Goal: Information Seeking & Learning: Check status

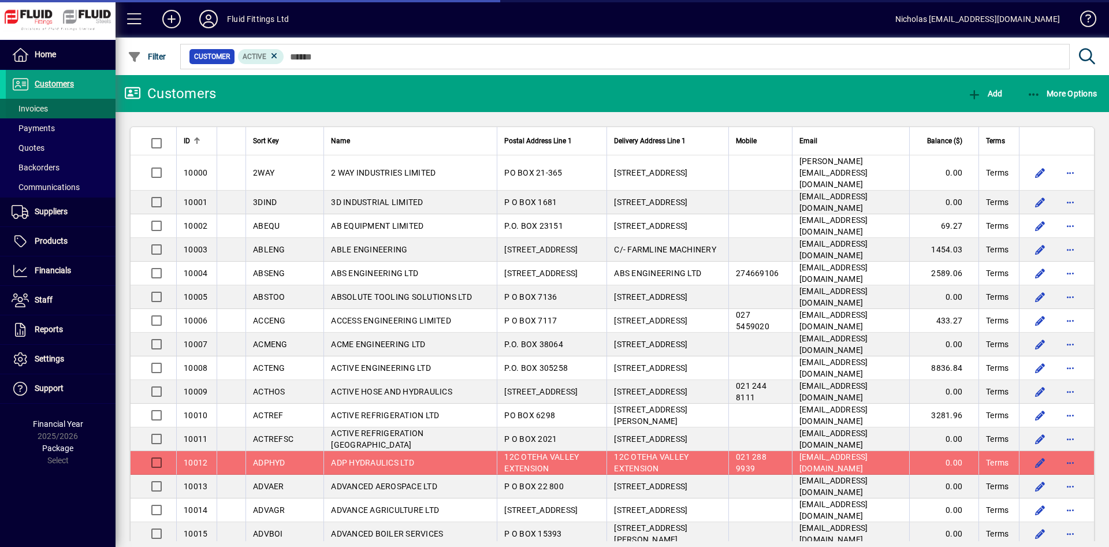
click at [71, 112] on span at bounding box center [61, 109] width 110 height 28
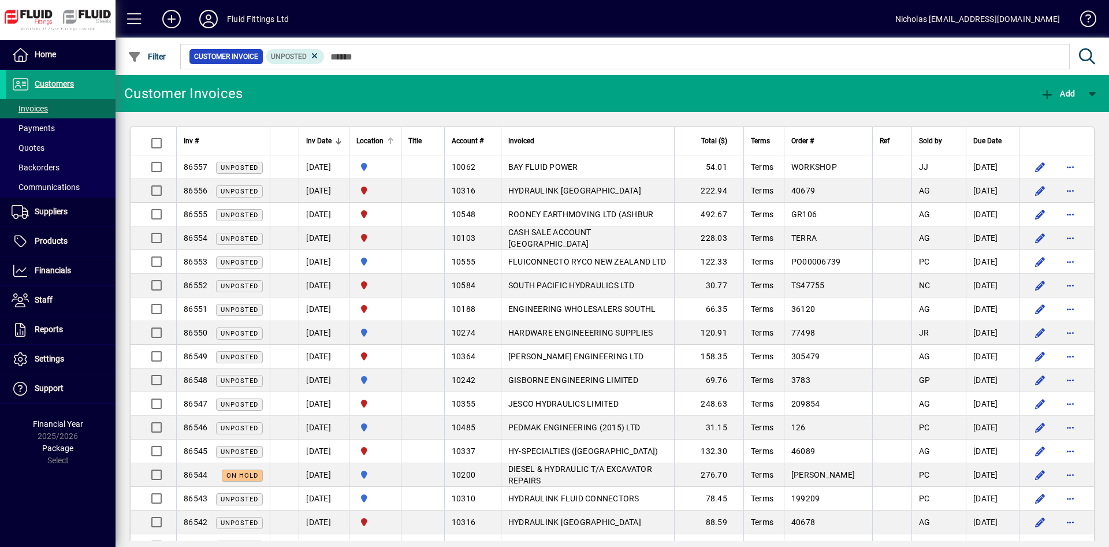
click at [394, 144] on div at bounding box center [390, 141] width 7 height 7
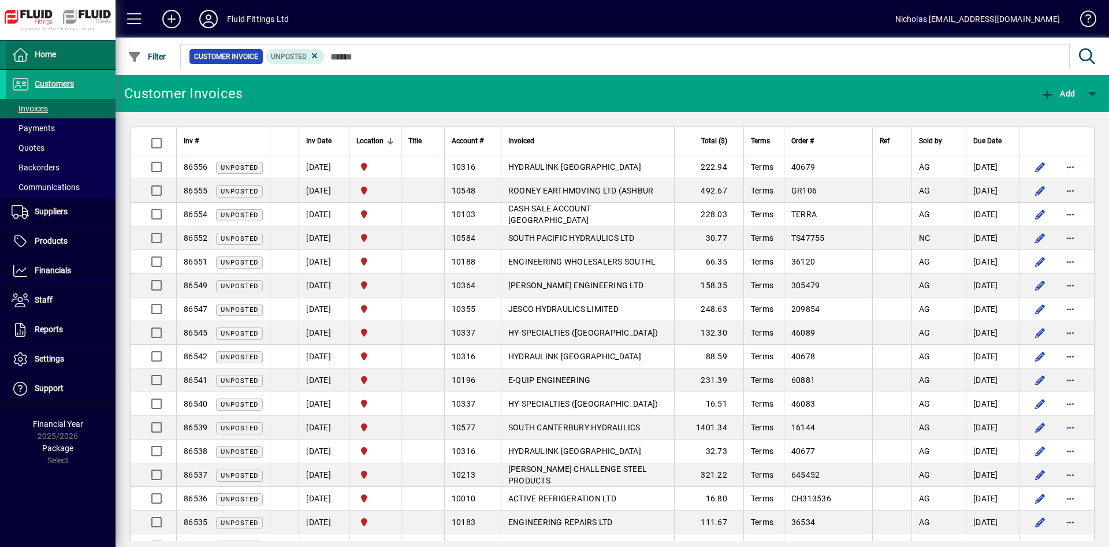
click at [92, 48] on span at bounding box center [61, 55] width 110 height 28
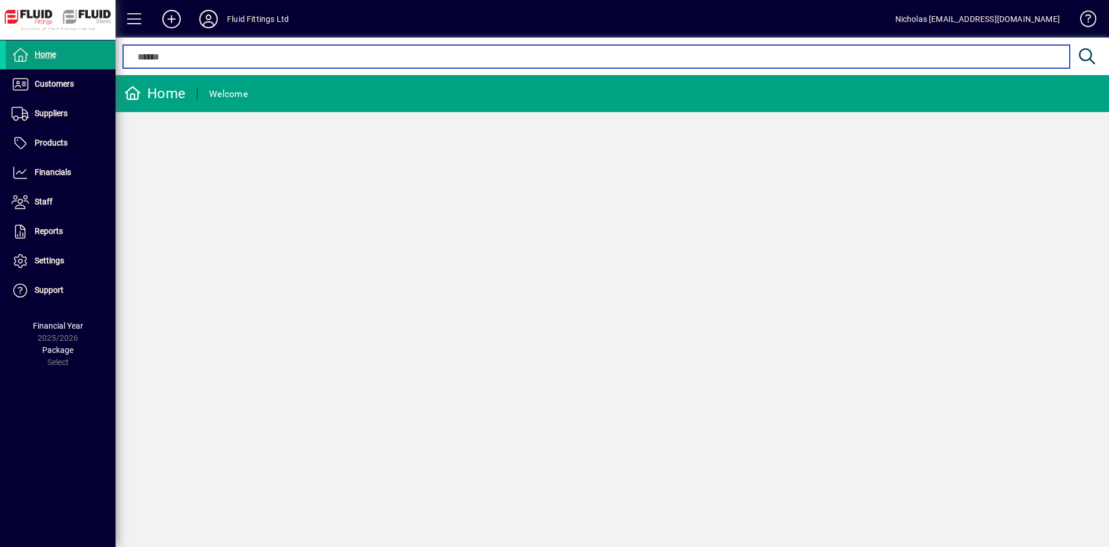
click at [472, 58] on input "text" at bounding box center [596, 57] width 929 height 14
click at [621, 55] on input "text" at bounding box center [596, 57] width 929 height 14
click at [303, 57] on input "text" at bounding box center [596, 57] width 929 height 14
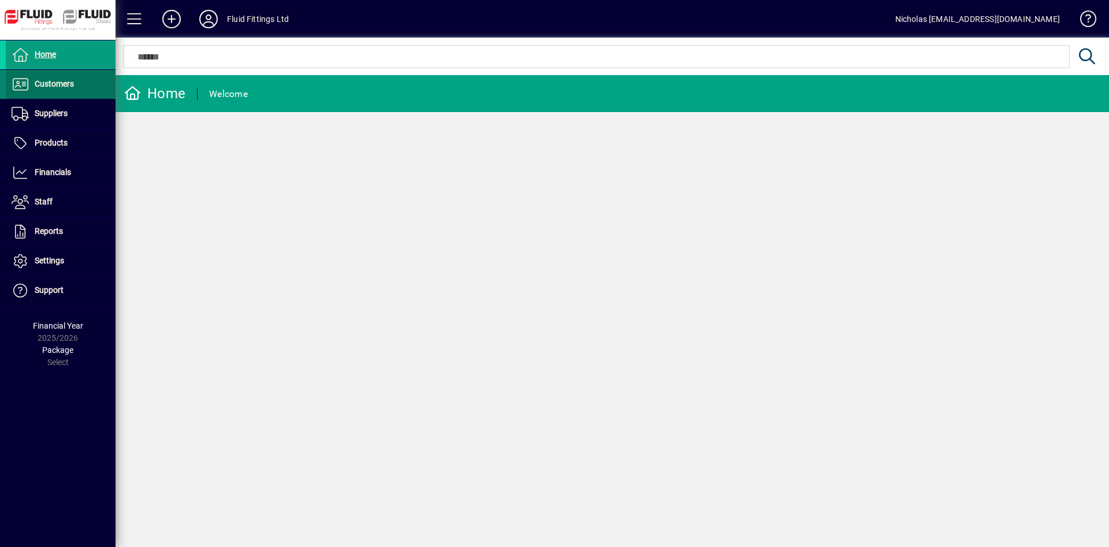
click at [80, 80] on span at bounding box center [61, 84] width 110 height 28
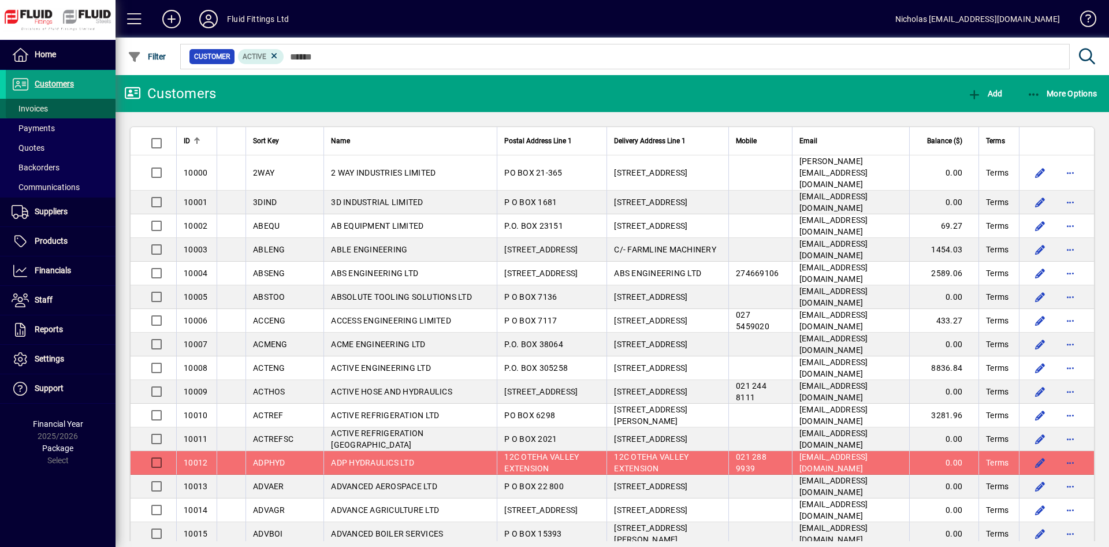
click at [75, 107] on span at bounding box center [61, 109] width 110 height 28
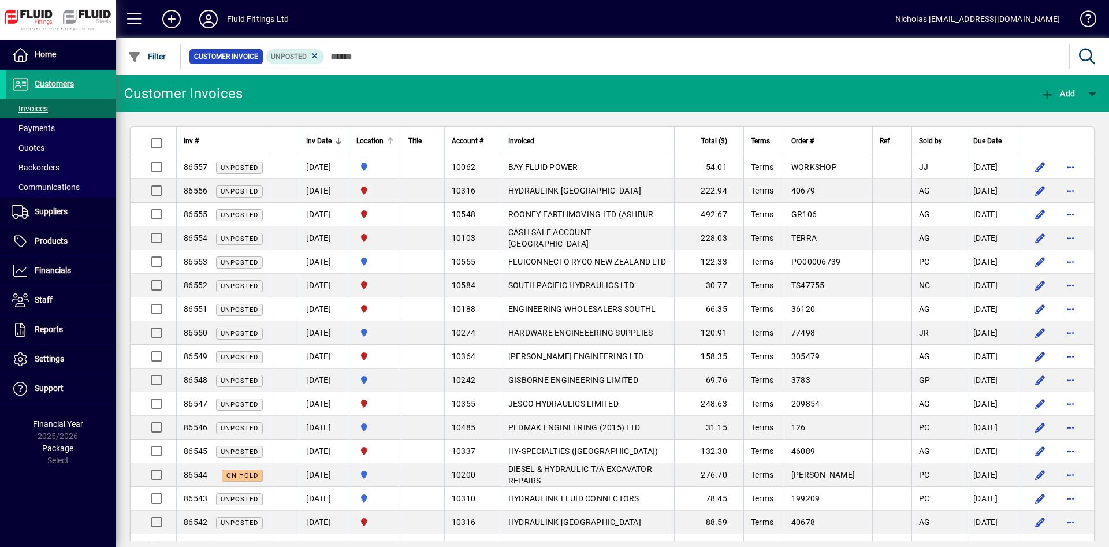
click at [394, 143] on div at bounding box center [390, 141] width 7 height 7
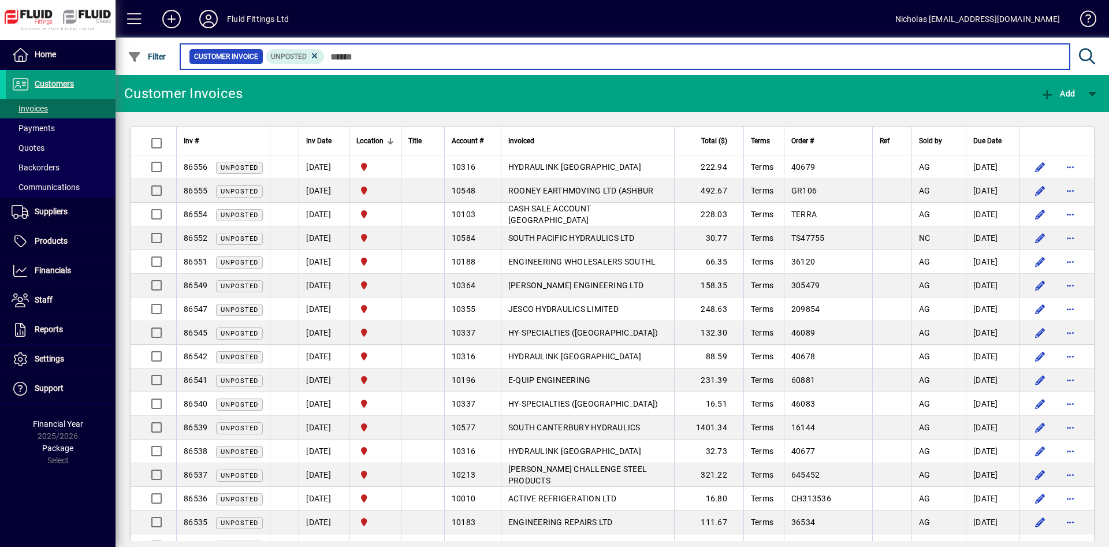
click at [514, 55] on input "text" at bounding box center [693, 57] width 736 height 16
click at [808, 56] on input "text" at bounding box center [693, 57] width 736 height 16
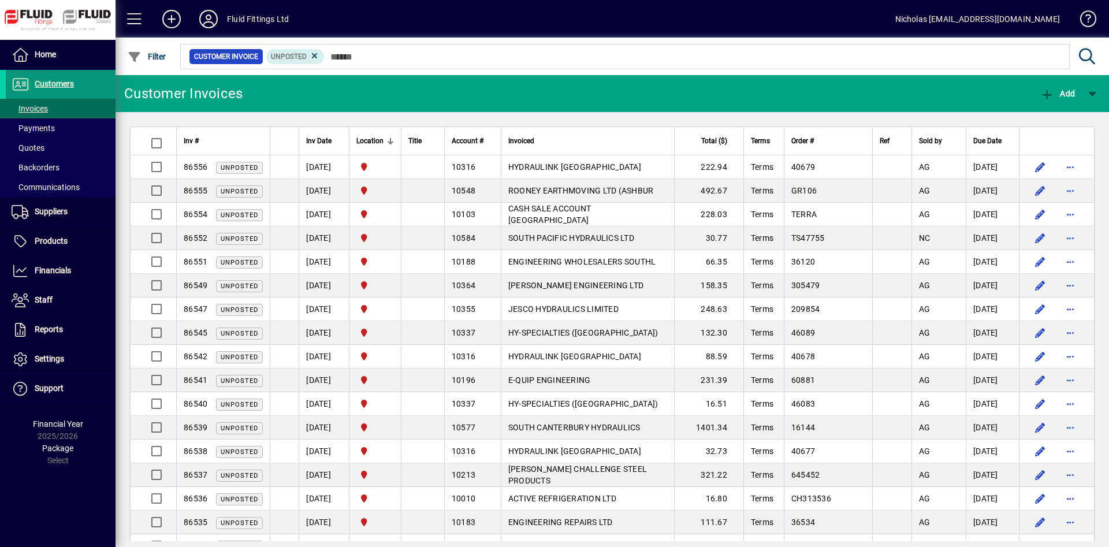
click at [89, 80] on span at bounding box center [61, 84] width 110 height 28
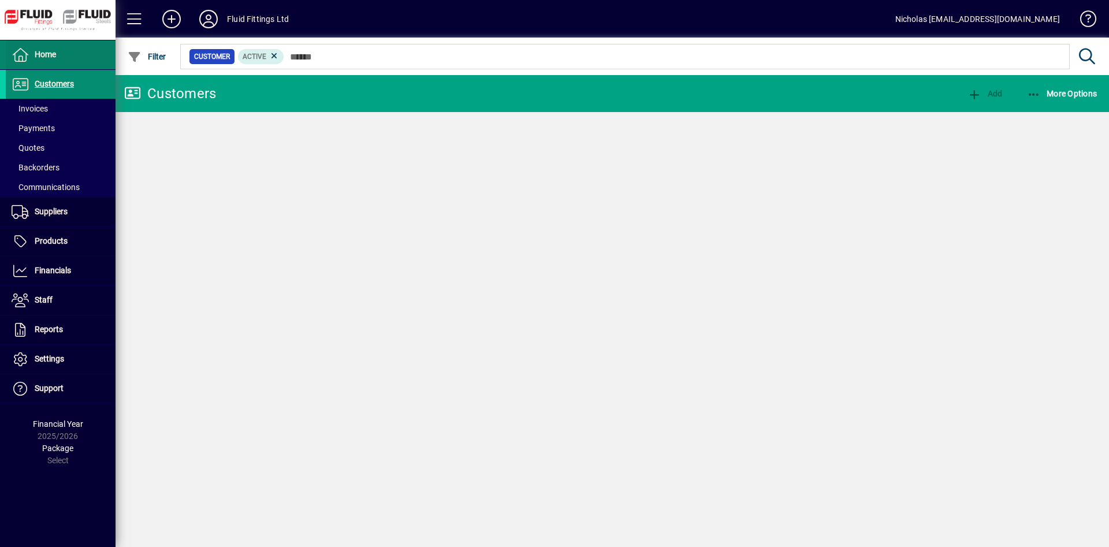
click at [70, 61] on span at bounding box center [61, 55] width 110 height 28
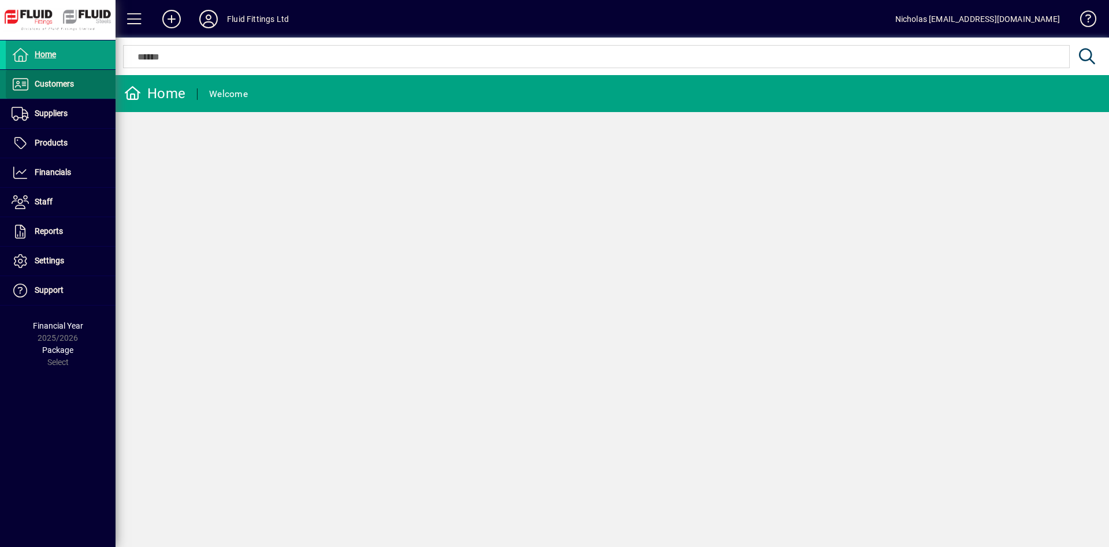
click at [98, 91] on span at bounding box center [61, 84] width 110 height 28
click at [74, 112] on span at bounding box center [61, 109] width 110 height 28
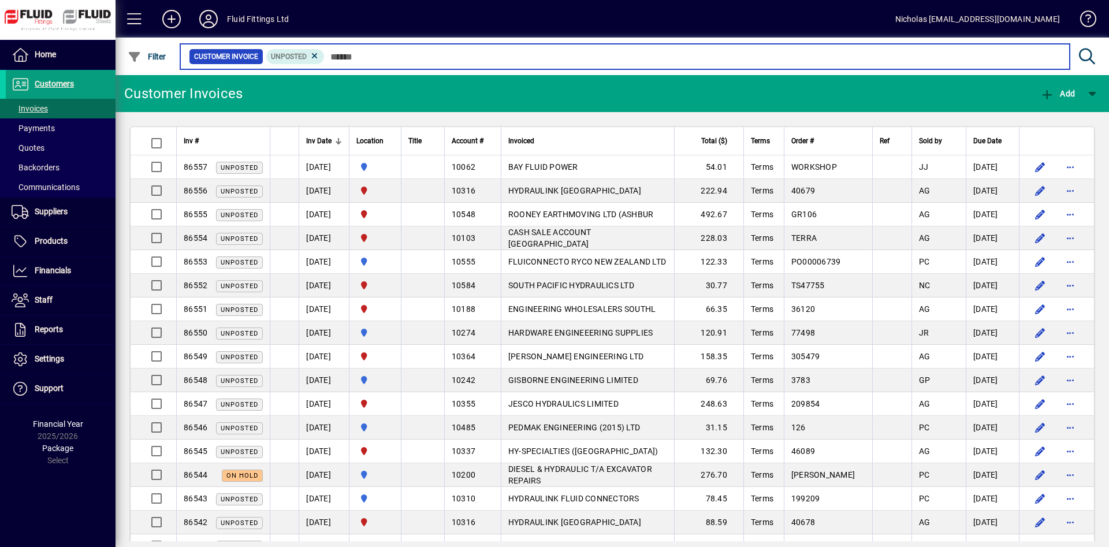
click at [428, 61] on input "text" at bounding box center [693, 57] width 736 height 16
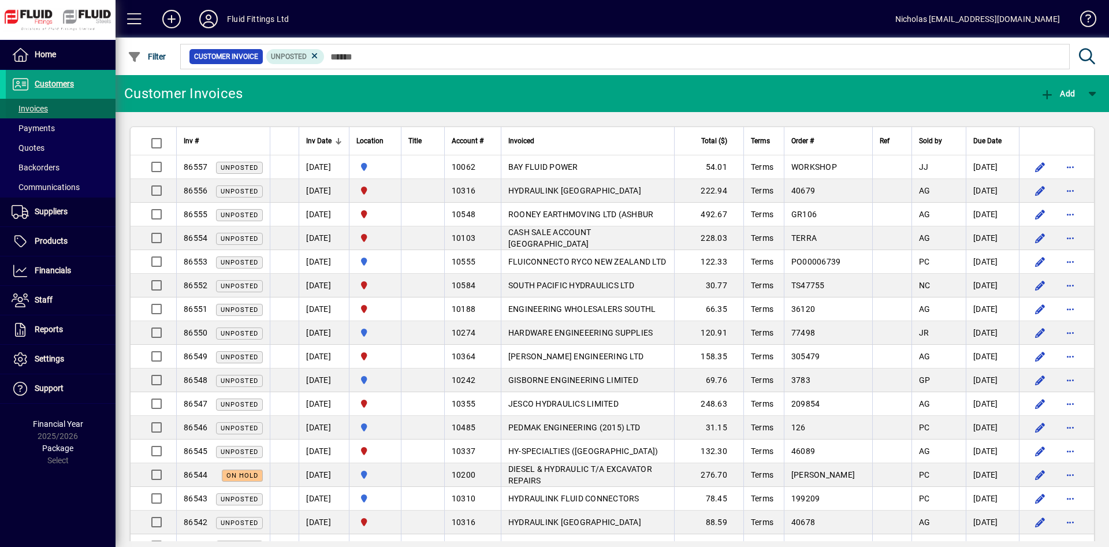
click at [64, 107] on span at bounding box center [61, 109] width 110 height 28
click at [91, 133] on span at bounding box center [61, 128] width 110 height 28
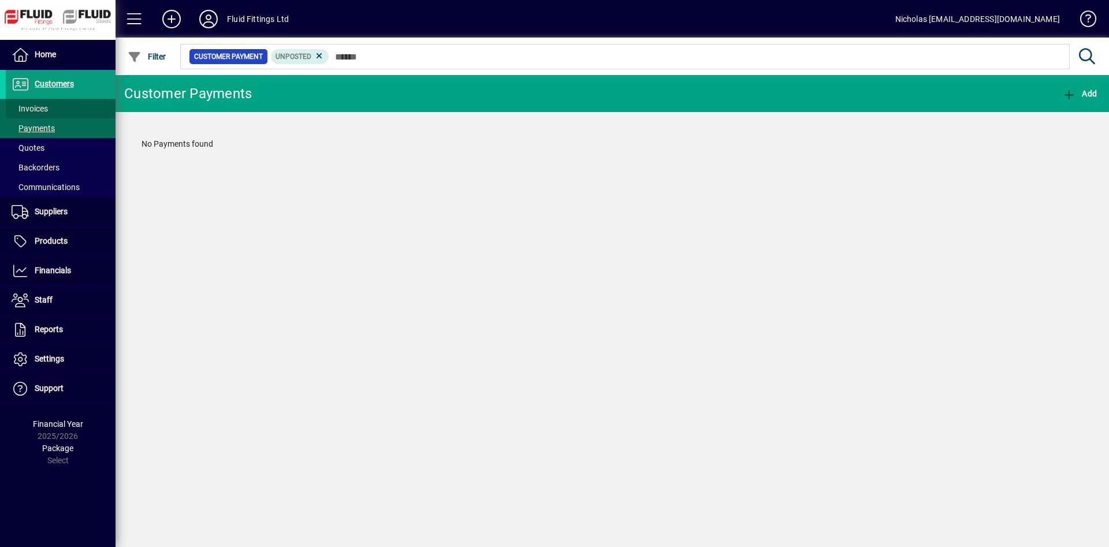
click at [68, 104] on span at bounding box center [61, 109] width 110 height 28
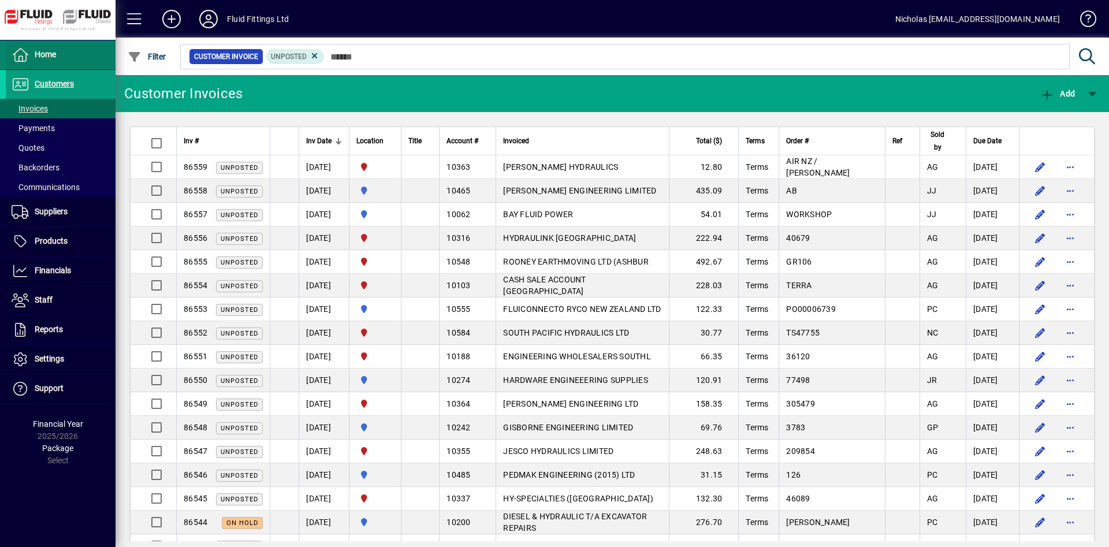
click at [102, 49] on span at bounding box center [61, 55] width 110 height 28
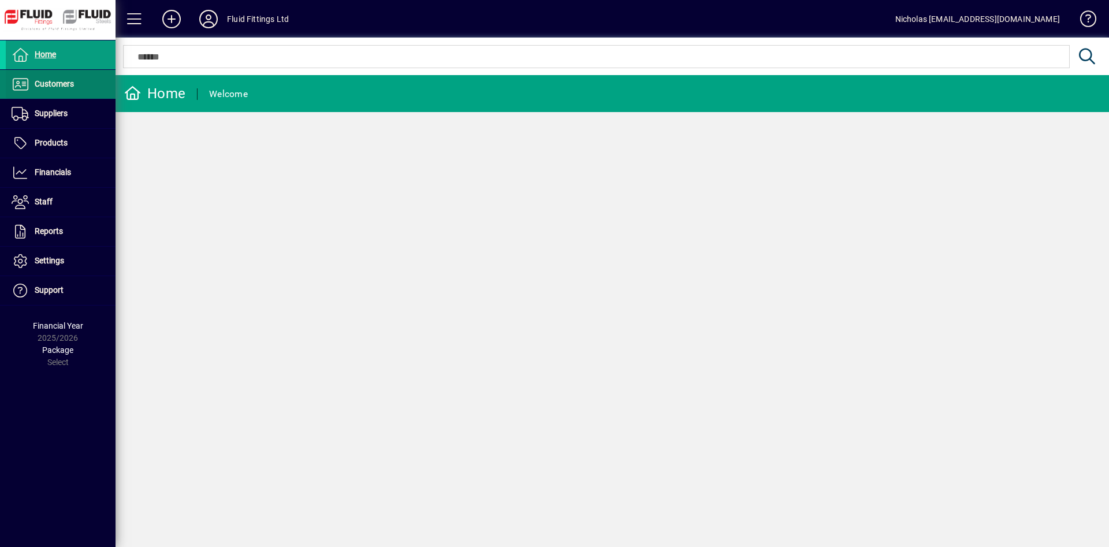
click at [74, 90] on span "Customers" at bounding box center [40, 84] width 68 height 14
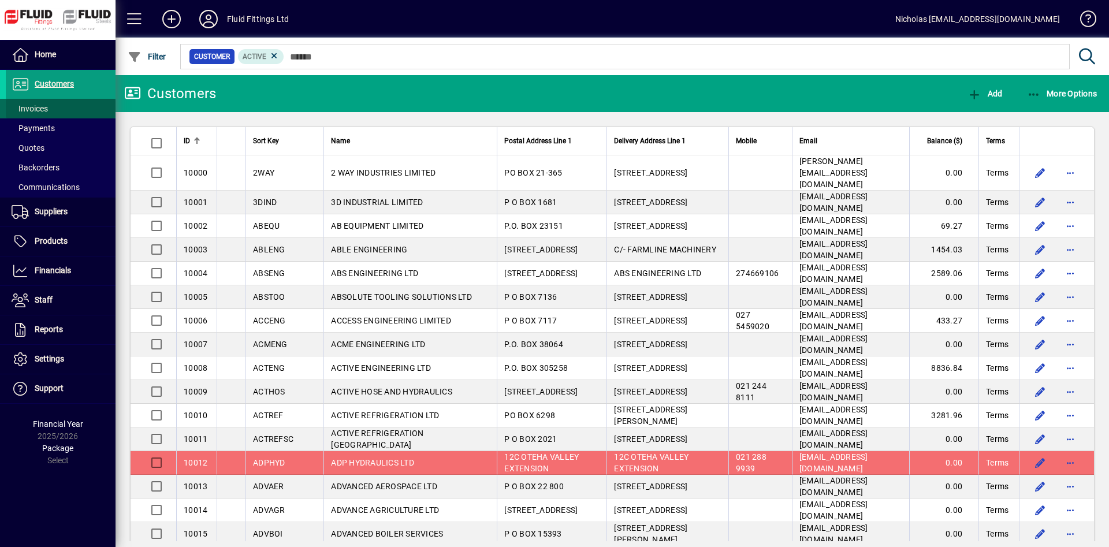
click at [68, 108] on span at bounding box center [61, 109] width 110 height 28
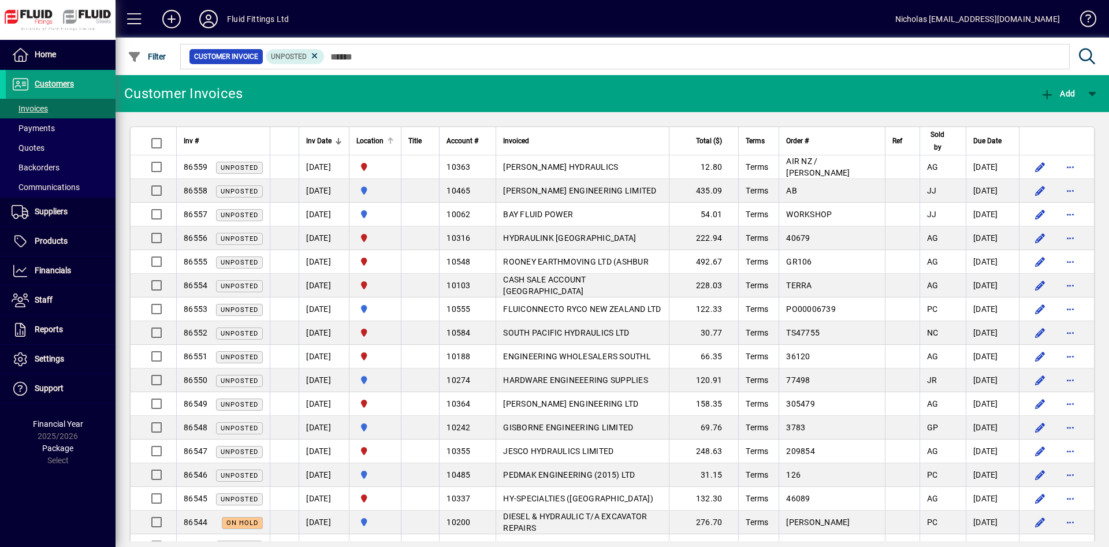
click at [394, 142] on div at bounding box center [390, 141] width 7 height 7
click at [394, 143] on div at bounding box center [390, 141] width 7 height 7
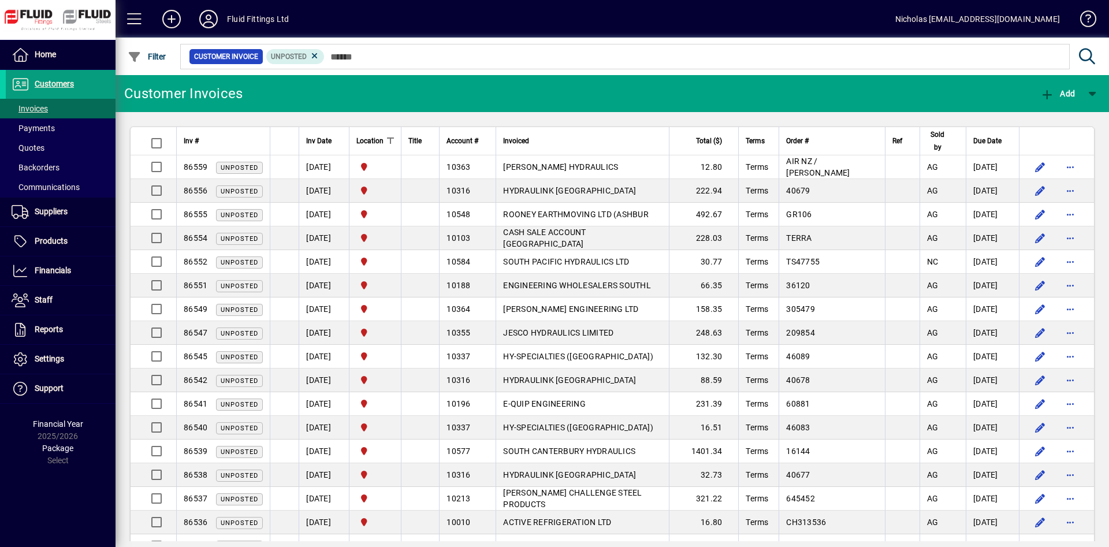
click at [394, 136] on div "Location" at bounding box center [376, 141] width 38 height 13
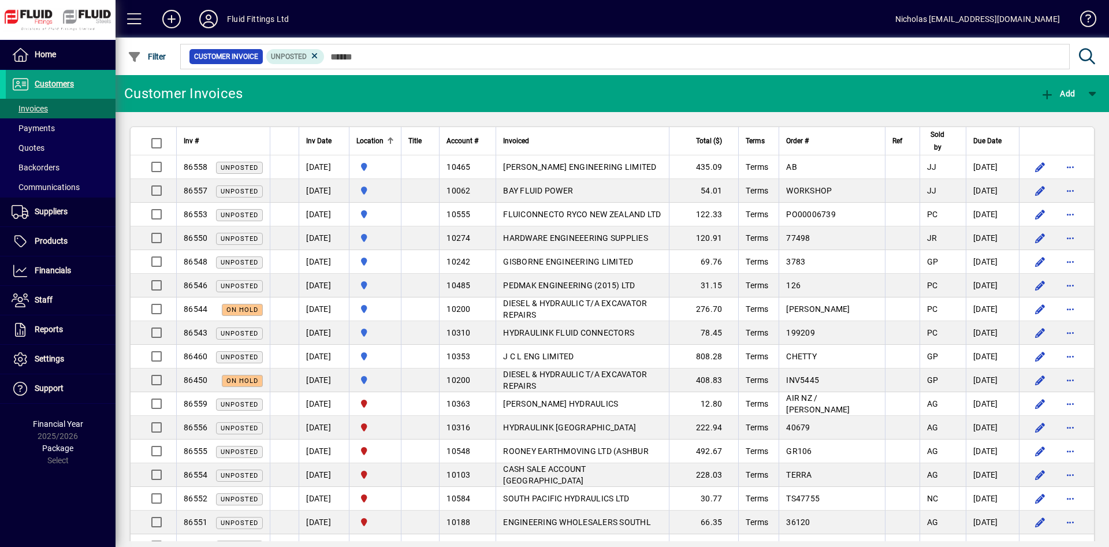
click at [391, 141] on div at bounding box center [390, 141] width 1 height 6
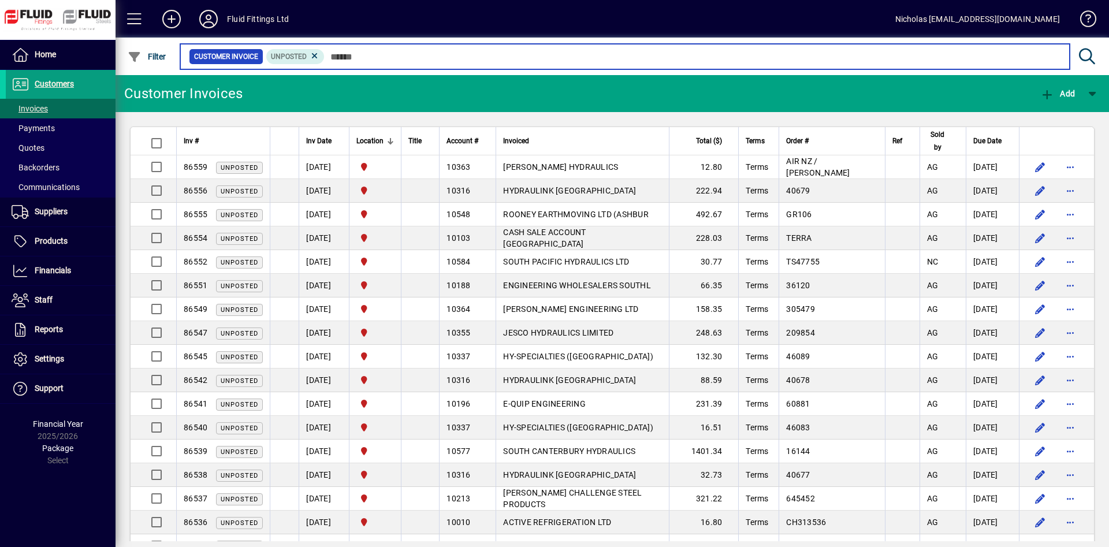
click at [509, 51] on input "text" at bounding box center [693, 57] width 736 height 16
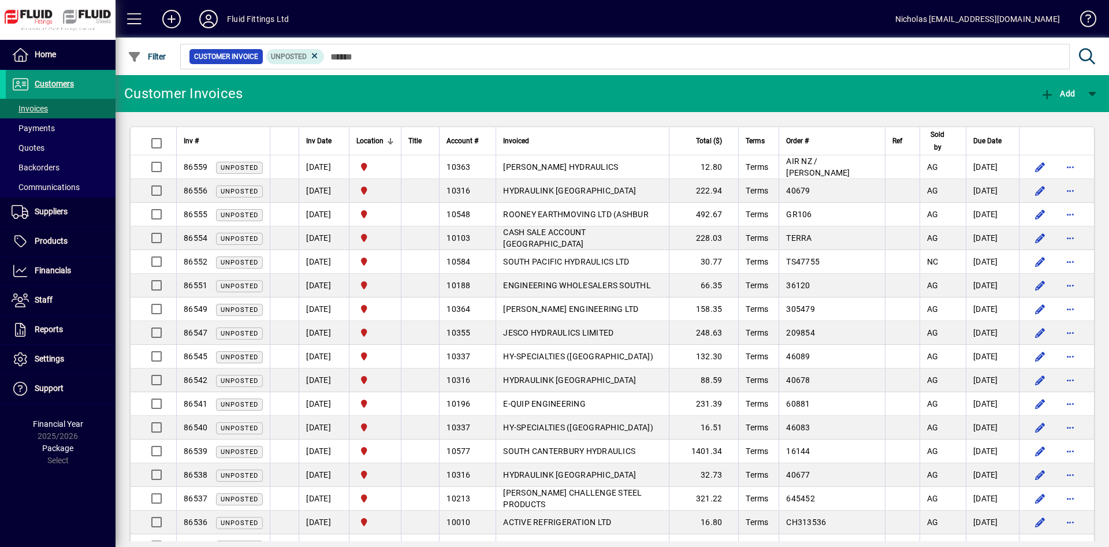
click at [88, 81] on span at bounding box center [61, 84] width 110 height 28
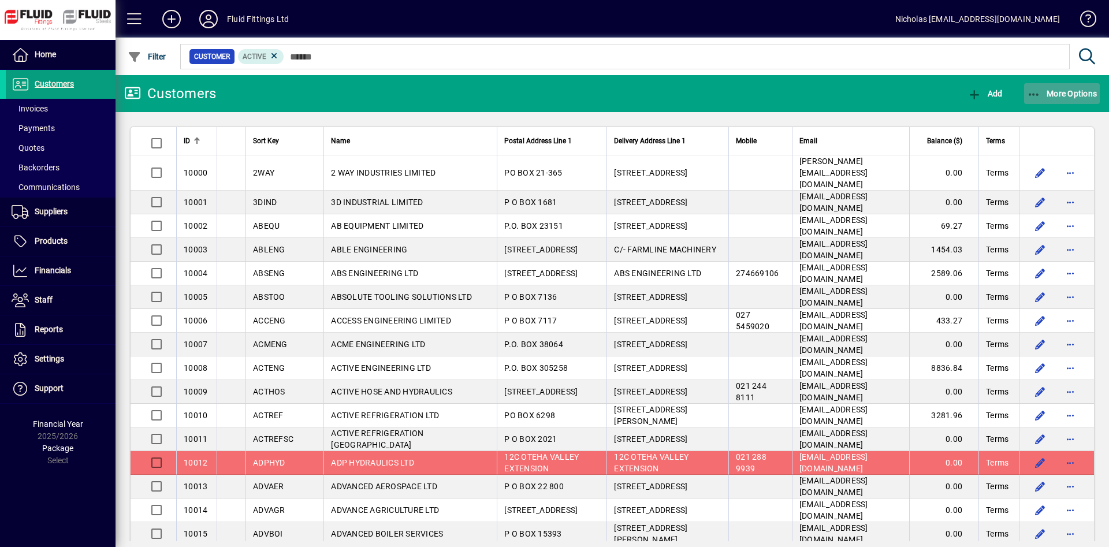
click at [1045, 83] on span "button" at bounding box center [1063, 94] width 76 height 28
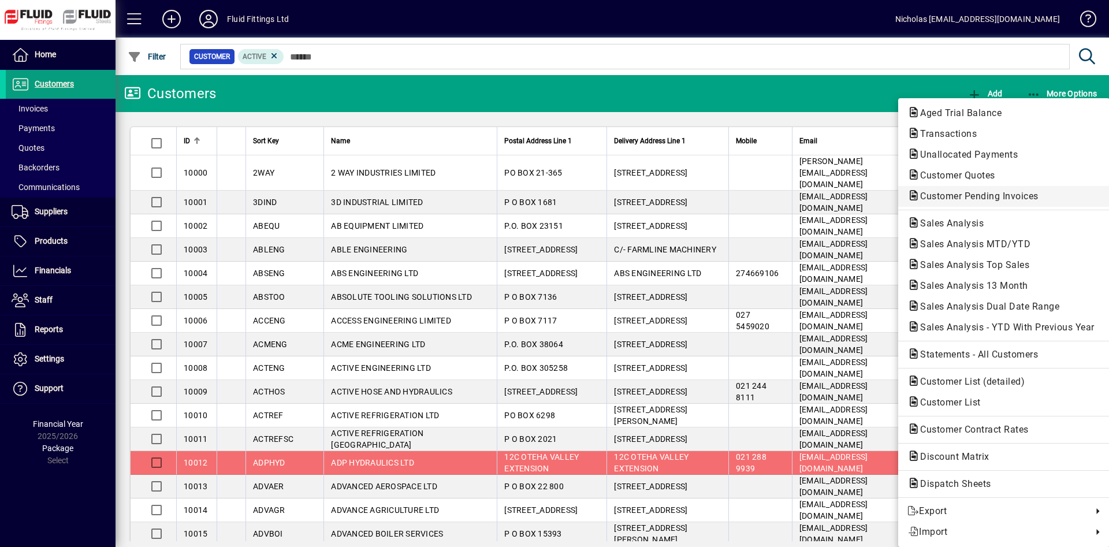
click at [1031, 191] on span "Customer Pending Invoices" at bounding box center [1004, 197] width 193 height 14
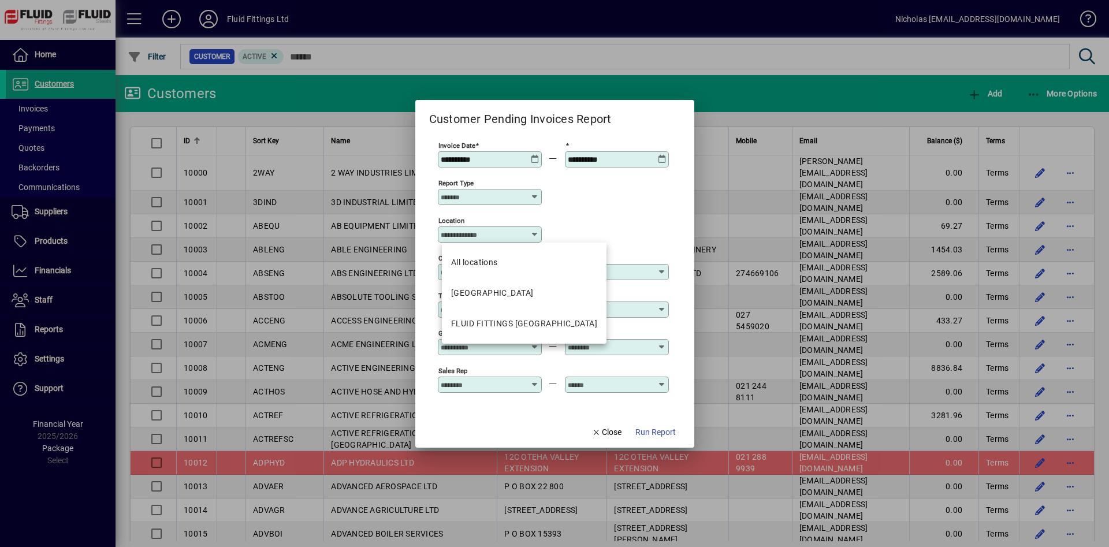
click at [487, 233] on input "Location" at bounding box center [486, 234] width 90 height 9
click at [564, 317] on mat-option "FLUID FITTINGS [GEOGRAPHIC_DATA]" at bounding box center [524, 324] width 165 height 31
type input "**********"
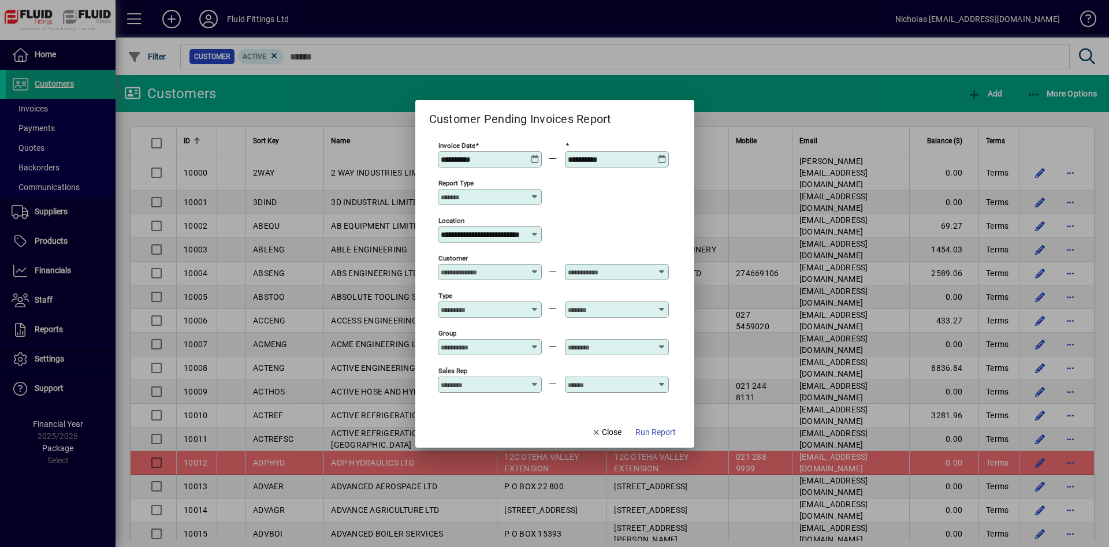
scroll to position [0, 35]
click at [660, 442] on span "button" at bounding box center [656, 433] width 50 height 28
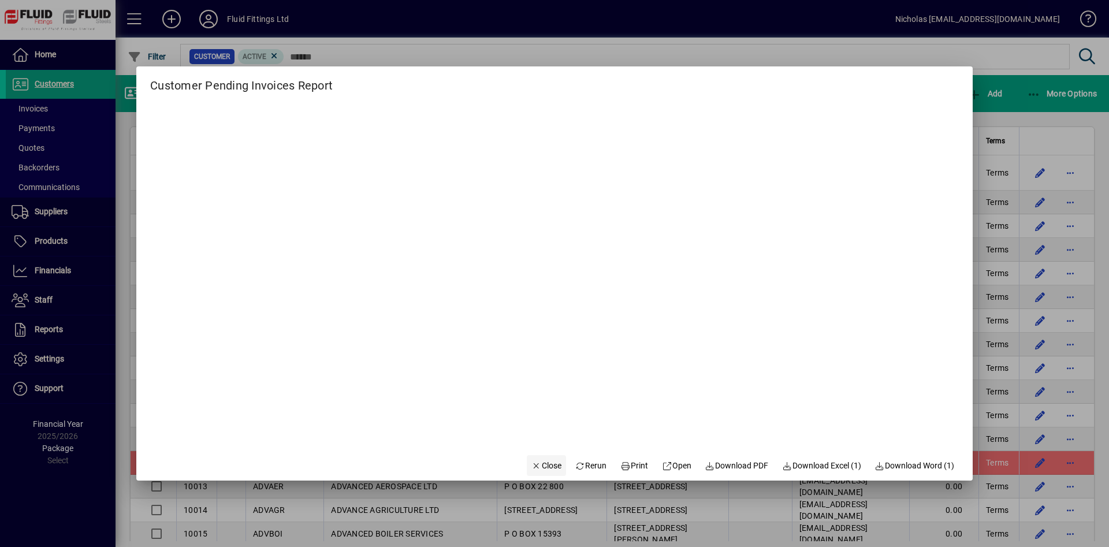
click at [549, 462] on span "Close" at bounding box center [547, 466] width 30 height 12
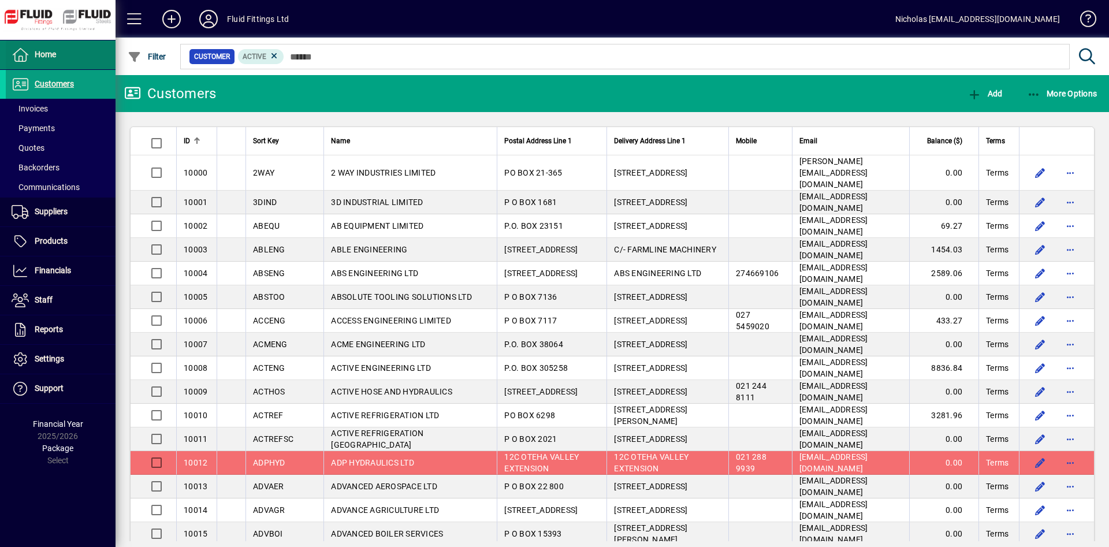
click at [69, 44] on span at bounding box center [61, 55] width 110 height 28
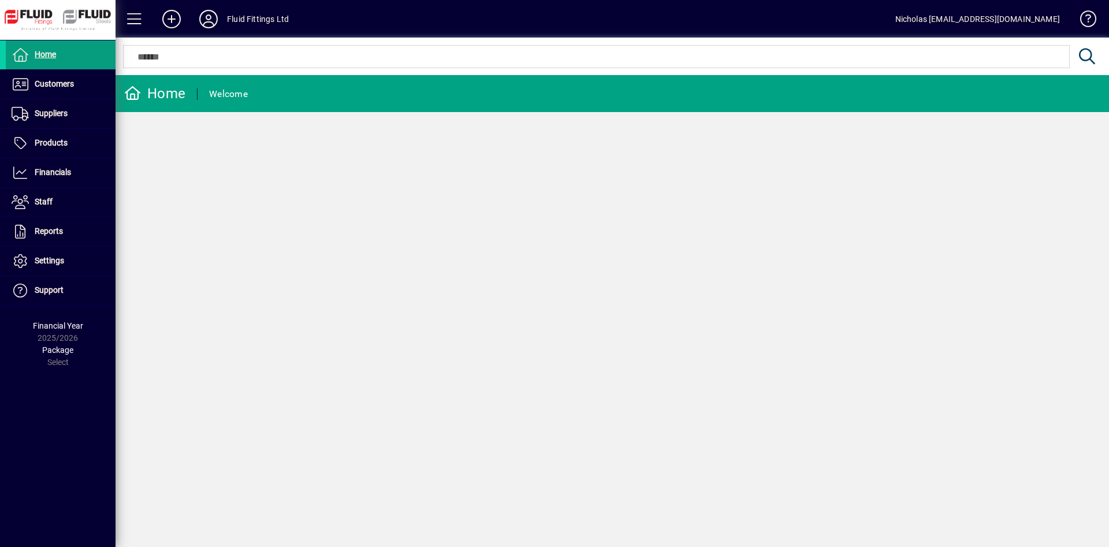
click at [380, 65] on mat-chip-set at bounding box center [597, 57] width 946 height 22
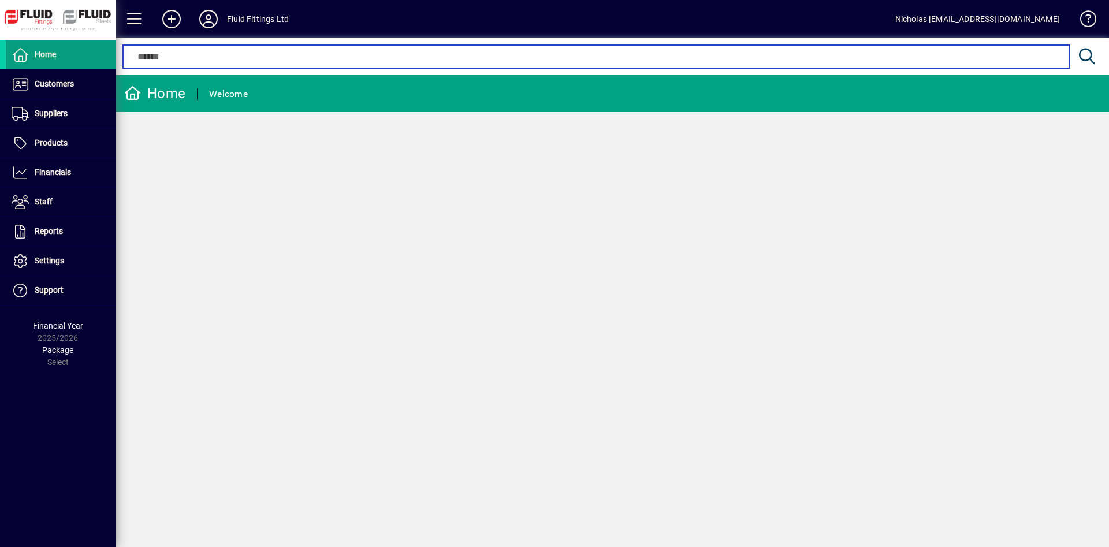
click at [374, 58] on input "text" at bounding box center [596, 57] width 929 height 14
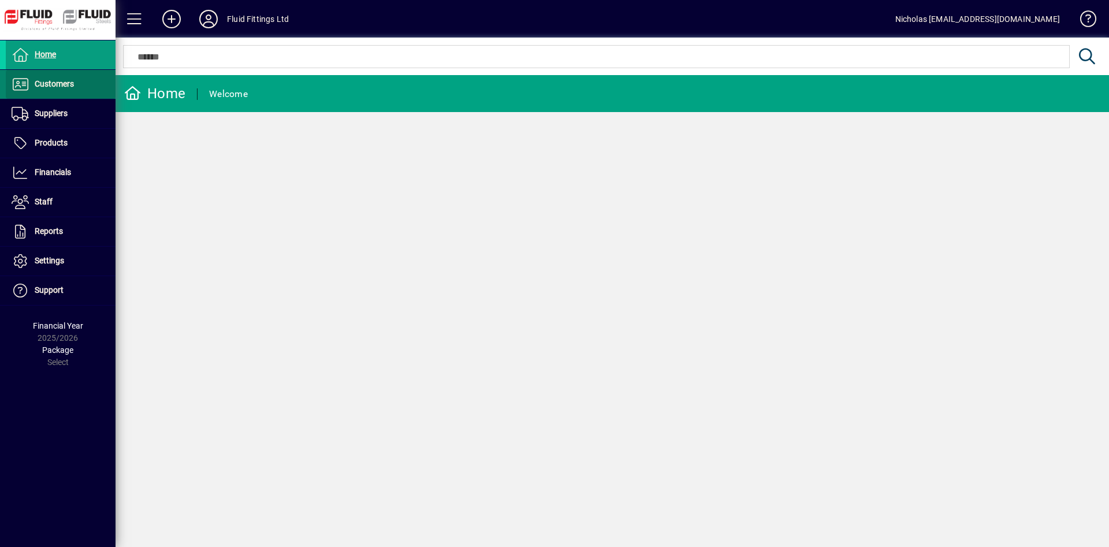
click at [96, 84] on span at bounding box center [61, 84] width 110 height 28
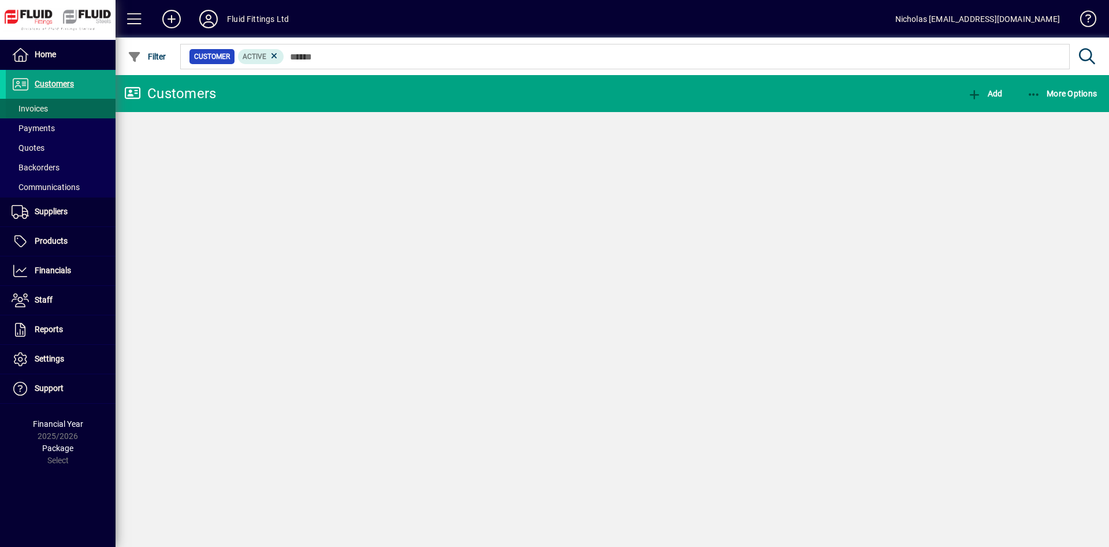
click at [88, 110] on span at bounding box center [61, 109] width 110 height 28
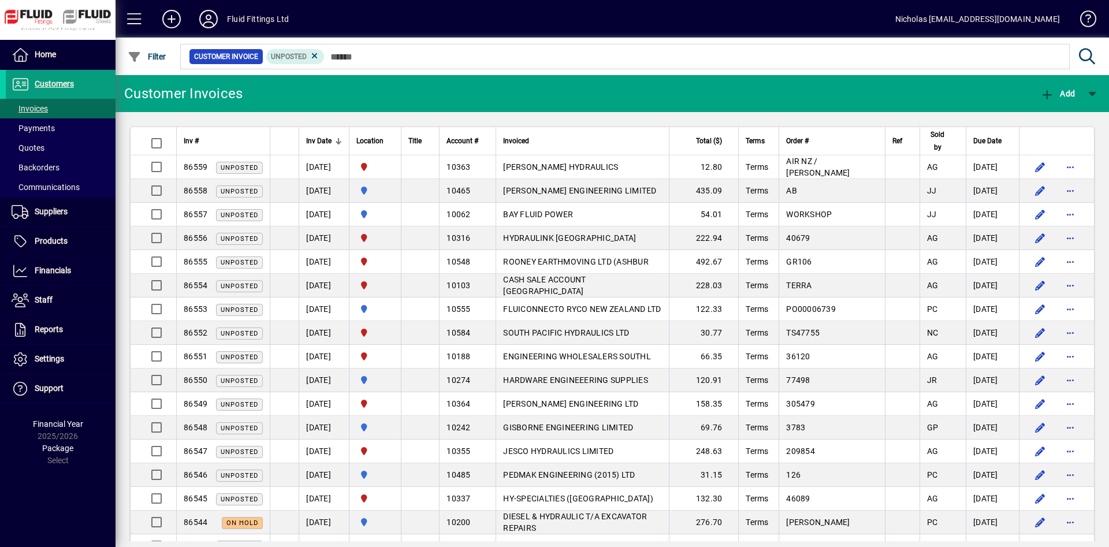
click at [381, 65] on mat-chip-set "Customer Invoice Unposted" at bounding box center [625, 56] width 889 height 24
click at [394, 142] on div at bounding box center [390, 141] width 7 height 7
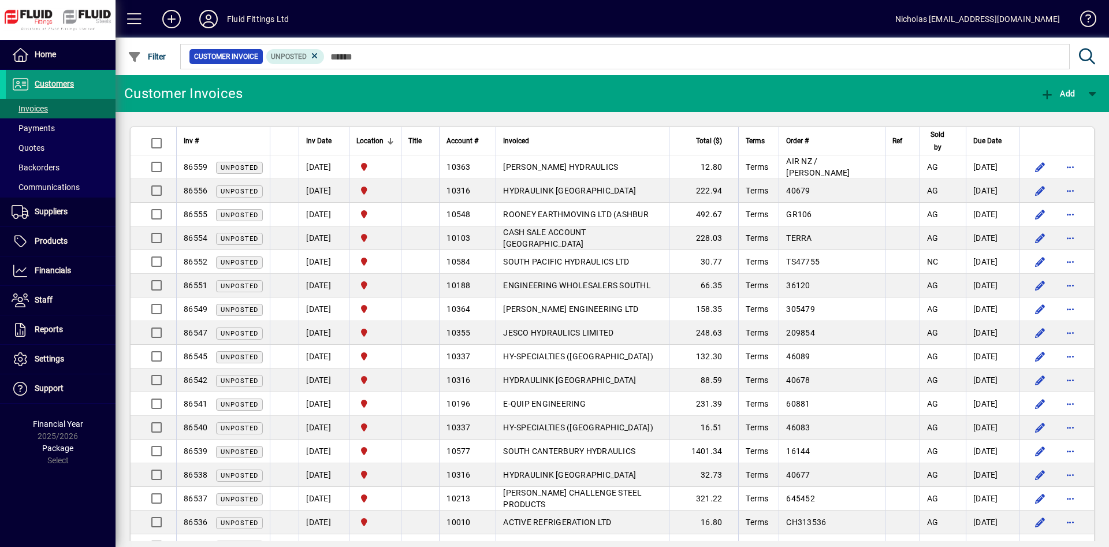
click at [99, 86] on span at bounding box center [61, 84] width 110 height 28
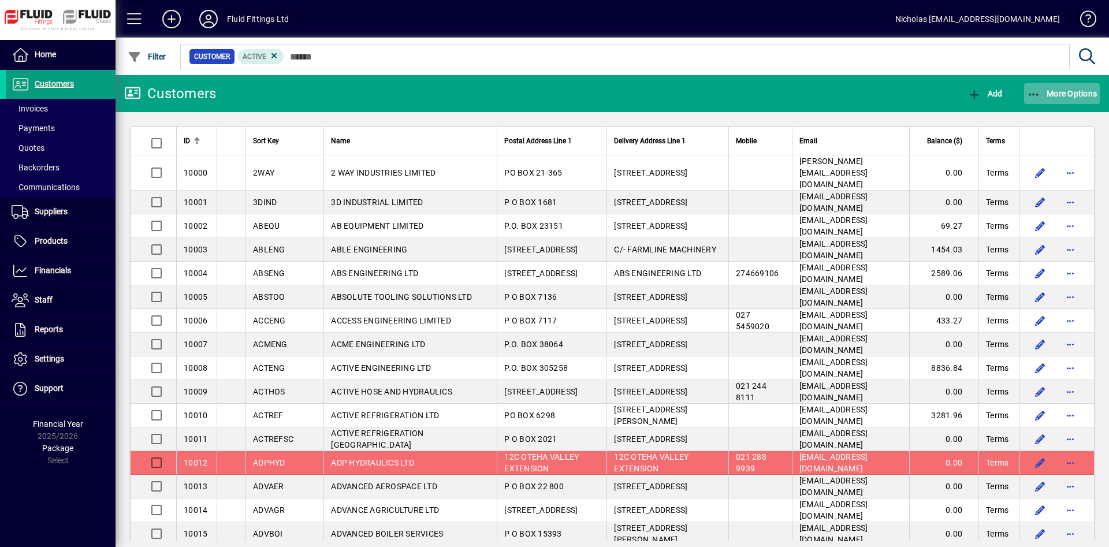
click at [1068, 101] on span "button" at bounding box center [1063, 94] width 76 height 28
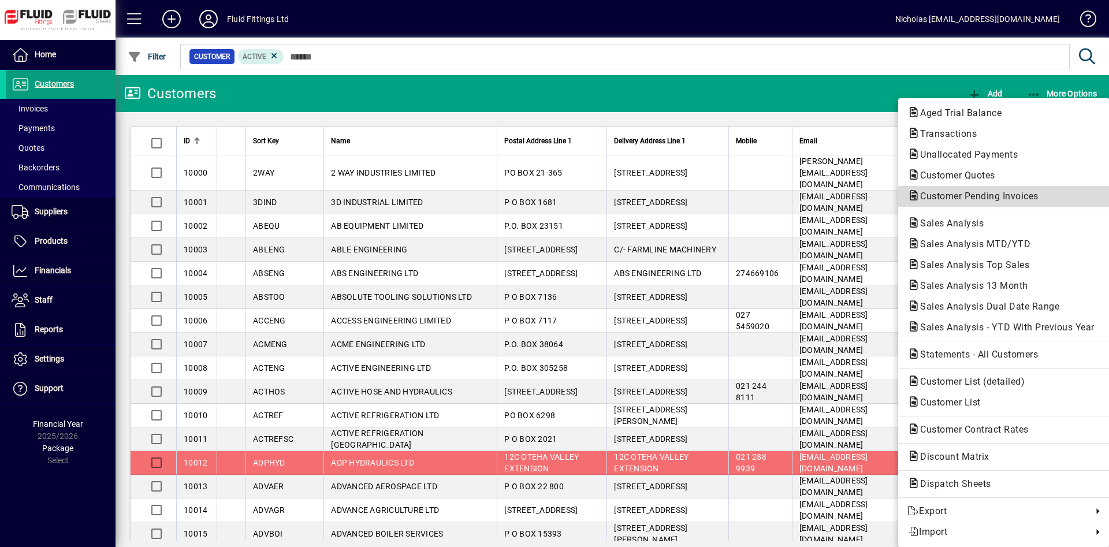
click at [1016, 199] on span "Customer Pending Invoices" at bounding box center [976, 196] width 137 height 11
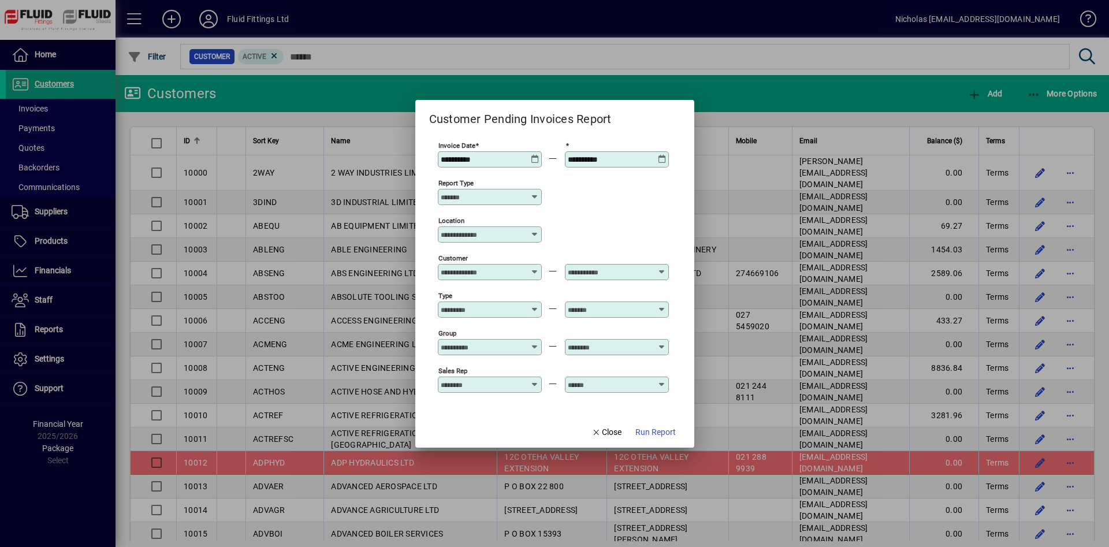
click at [492, 233] on input "Location" at bounding box center [486, 234] width 90 height 9
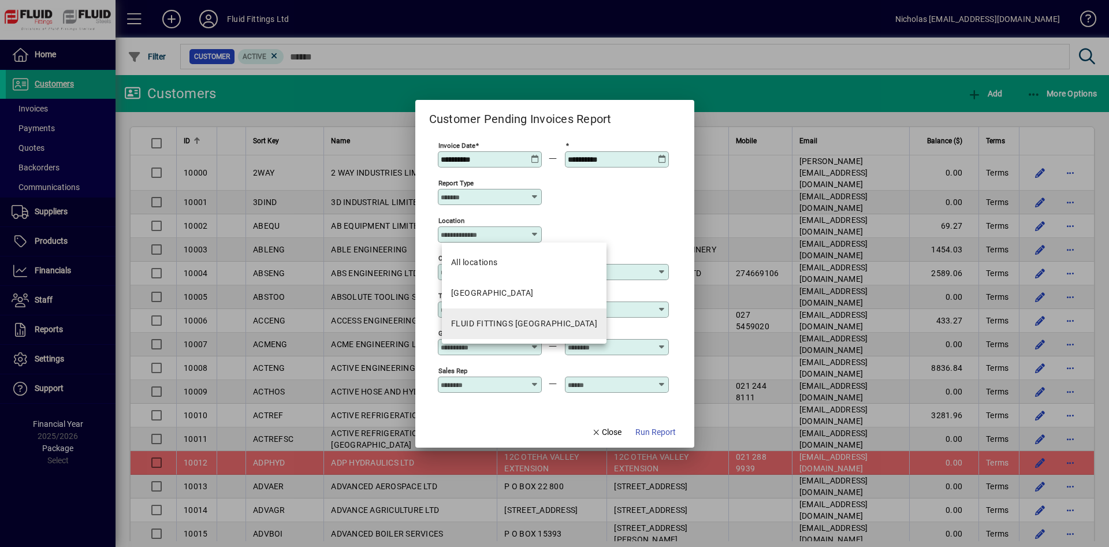
click at [550, 323] on div "FLUID FITTINGS [GEOGRAPHIC_DATA]" at bounding box center [524, 324] width 146 height 12
type input "**********"
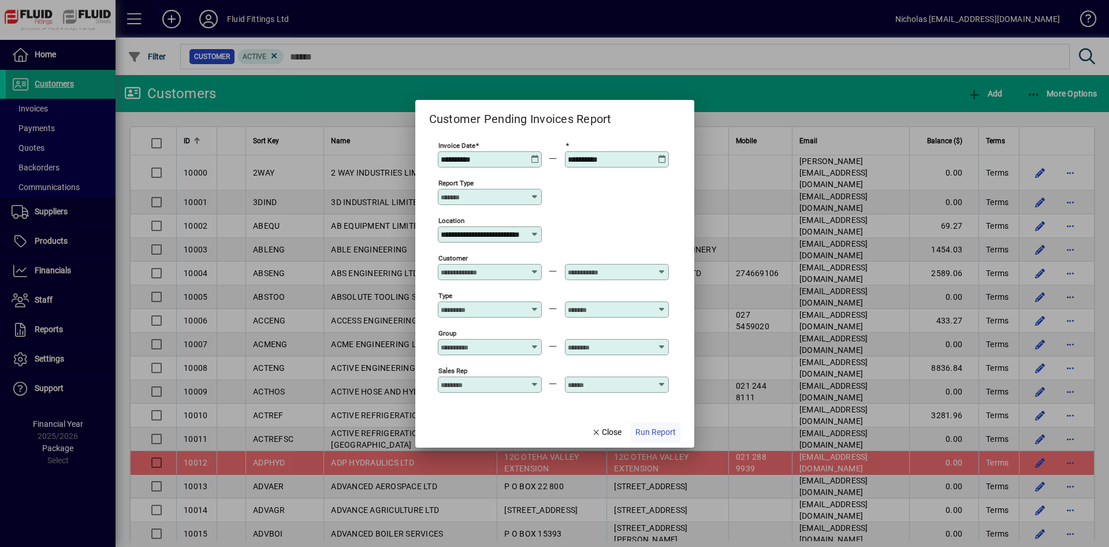
click at [637, 433] on span "Run Report" at bounding box center [656, 432] width 40 height 12
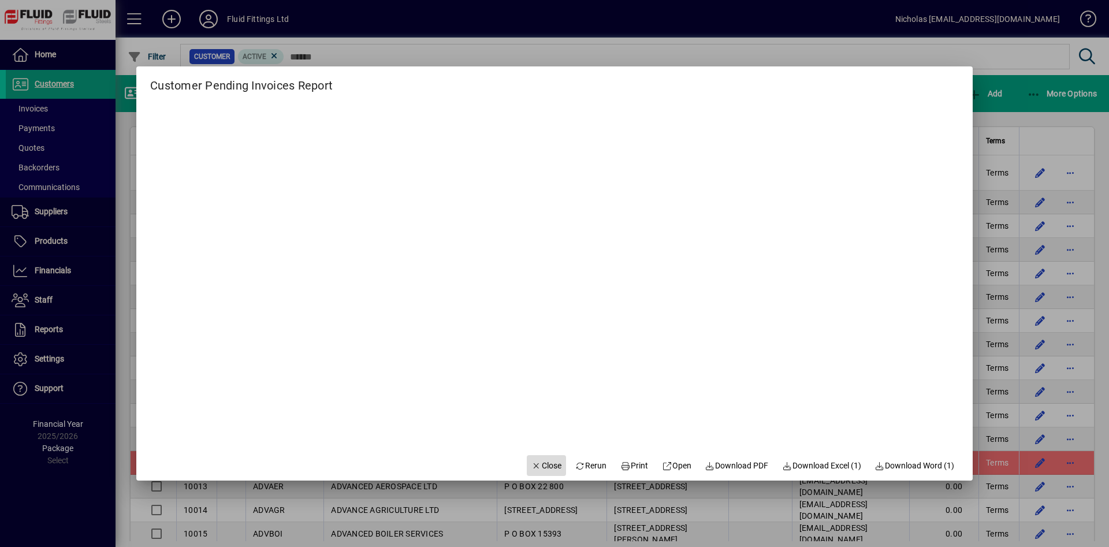
click at [539, 465] on span "Close" at bounding box center [547, 466] width 30 height 12
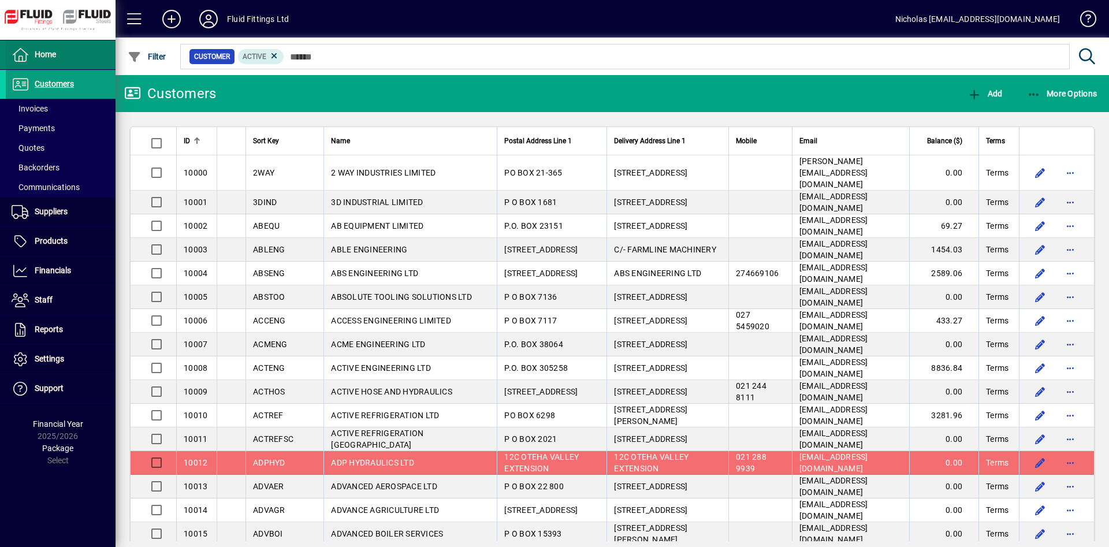
click at [84, 44] on span at bounding box center [61, 55] width 110 height 28
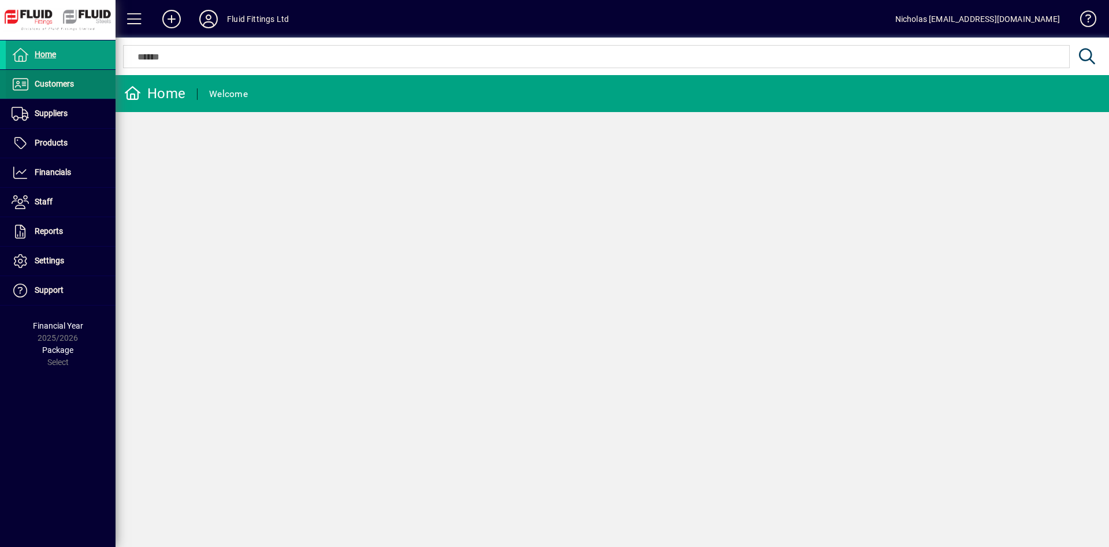
click at [85, 92] on span at bounding box center [61, 84] width 110 height 28
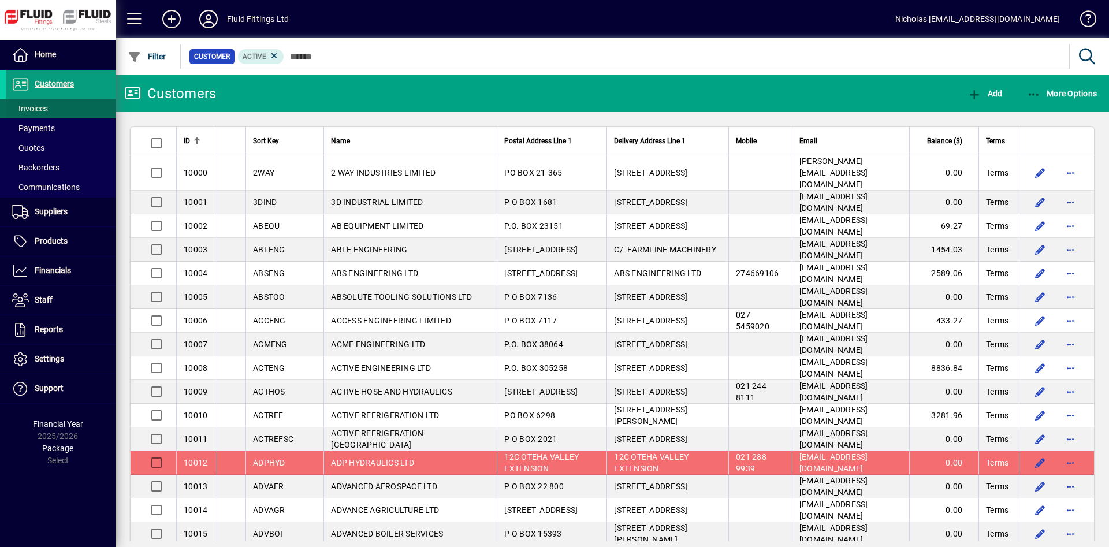
click at [83, 108] on span at bounding box center [61, 109] width 110 height 28
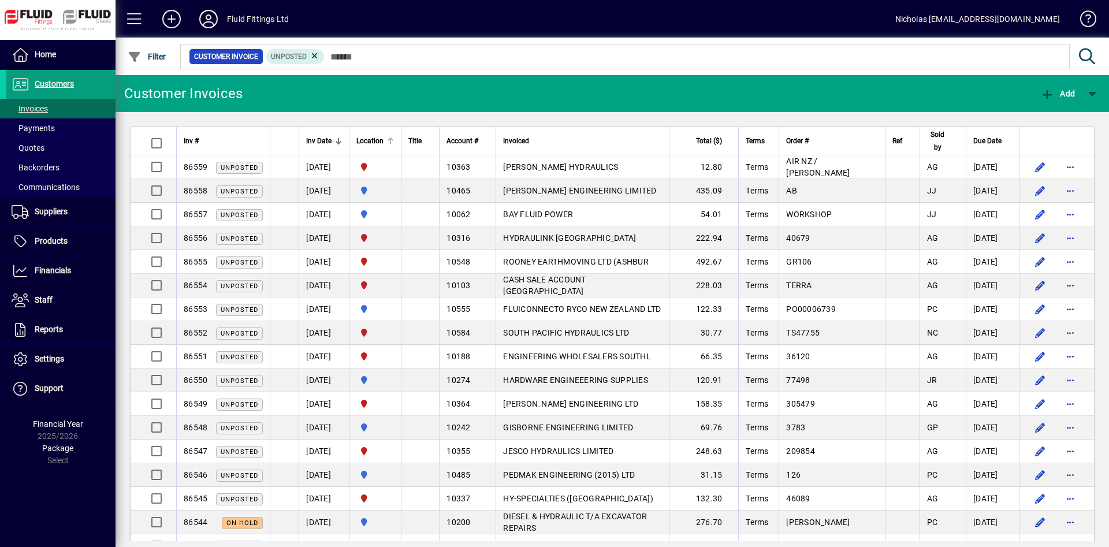
click at [394, 135] on div "Location" at bounding box center [376, 141] width 38 height 13
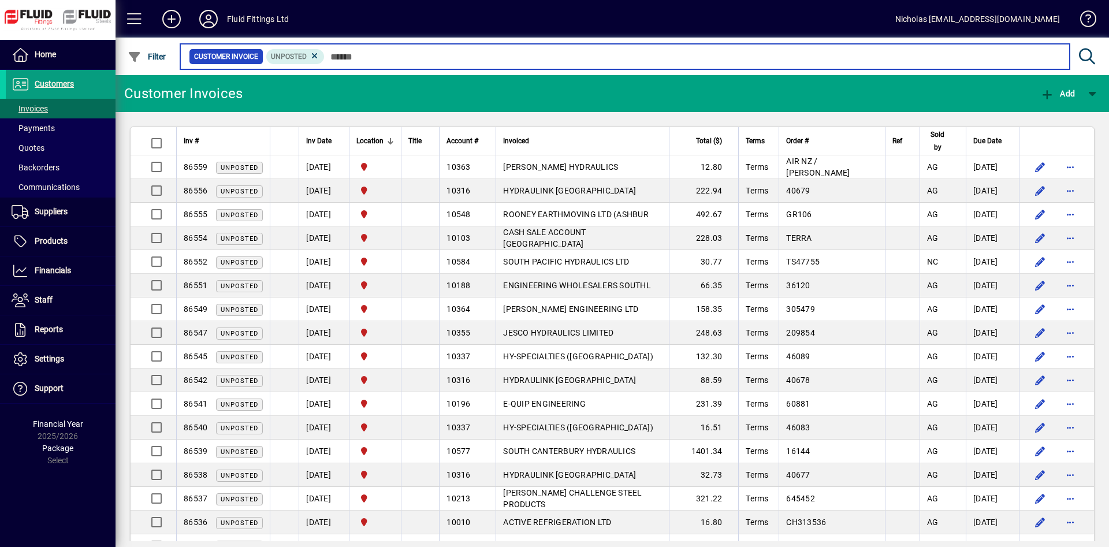
click at [491, 54] on input "text" at bounding box center [693, 57] width 736 height 16
